Goal: Find specific page/section: Find specific page/section

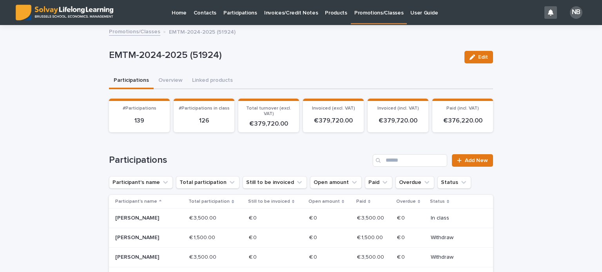
click at [361, 12] on p "Promotions/Classes" at bounding box center [378, 8] width 49 height 16
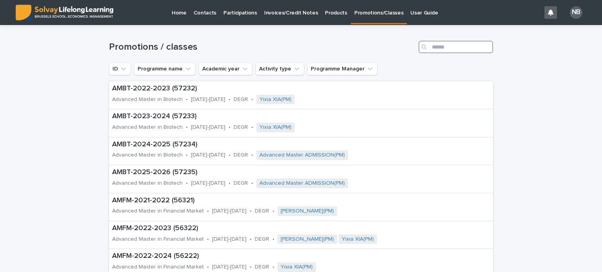
click at [428, 44] on input "Search" at bounding box center [456, 47] width 74 height 13
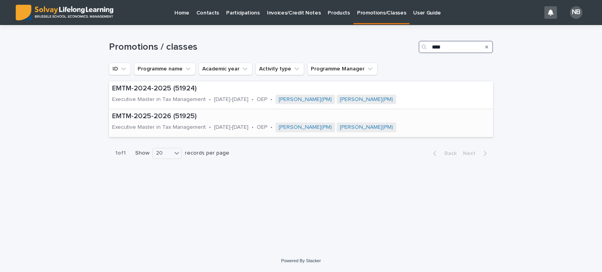
type input "****"
click at [155, 116] on p "EMTM-2025-2026 (51925)" at bounding box center [297, 116] width 370 height 9
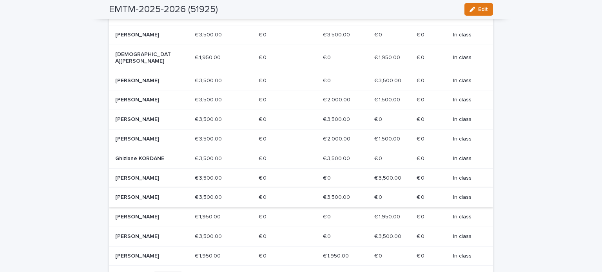
scroll to position [392, 0]
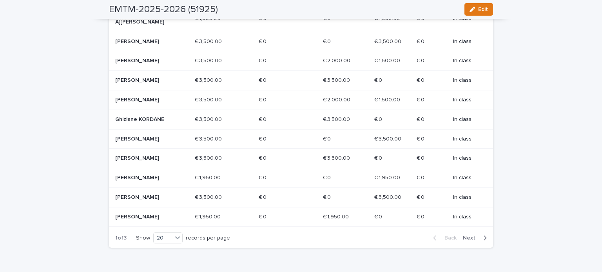
click at [468, 236] on span "Next" at bounding box center [471, 238] width 17 height 5
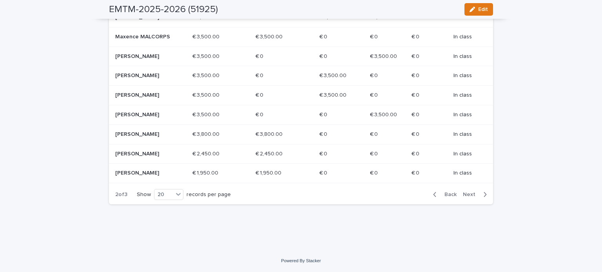
scroll to position [431, 0]
click at [467, 196] on span "Next" at bounding box center [471, 194] width 17 height 5
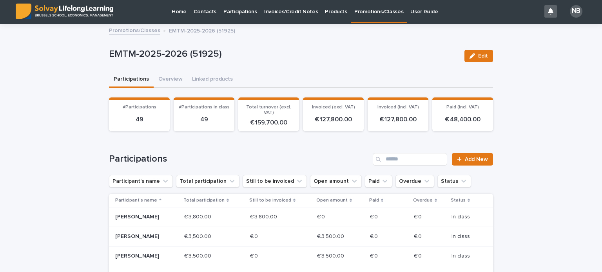
scroll to position [0, 0]
